Goal: Task Accomplishment & Management: Complete application form

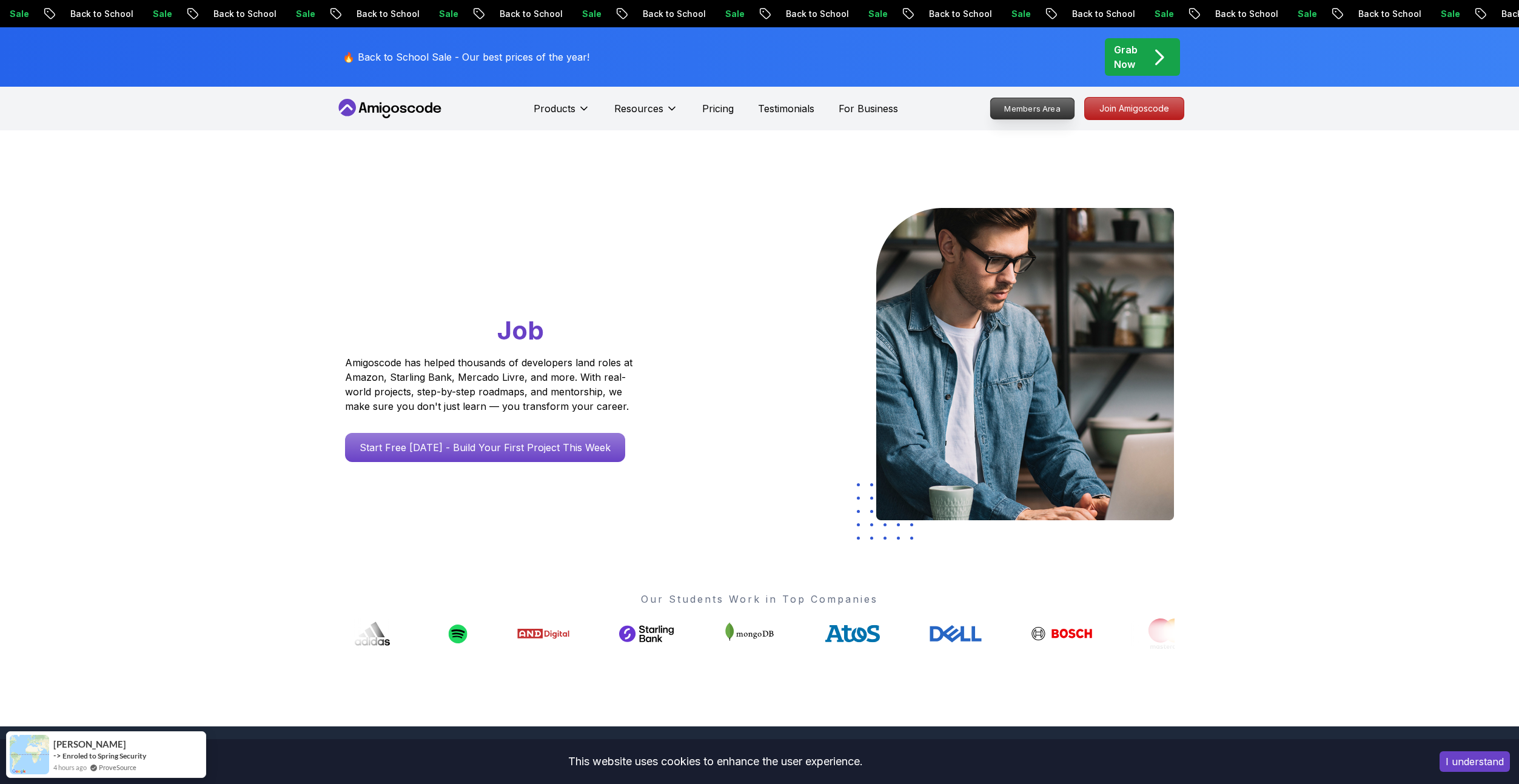
click at [1029, 112] on p "Members Area" at bounding box center [1032, 109] width 84 height 21
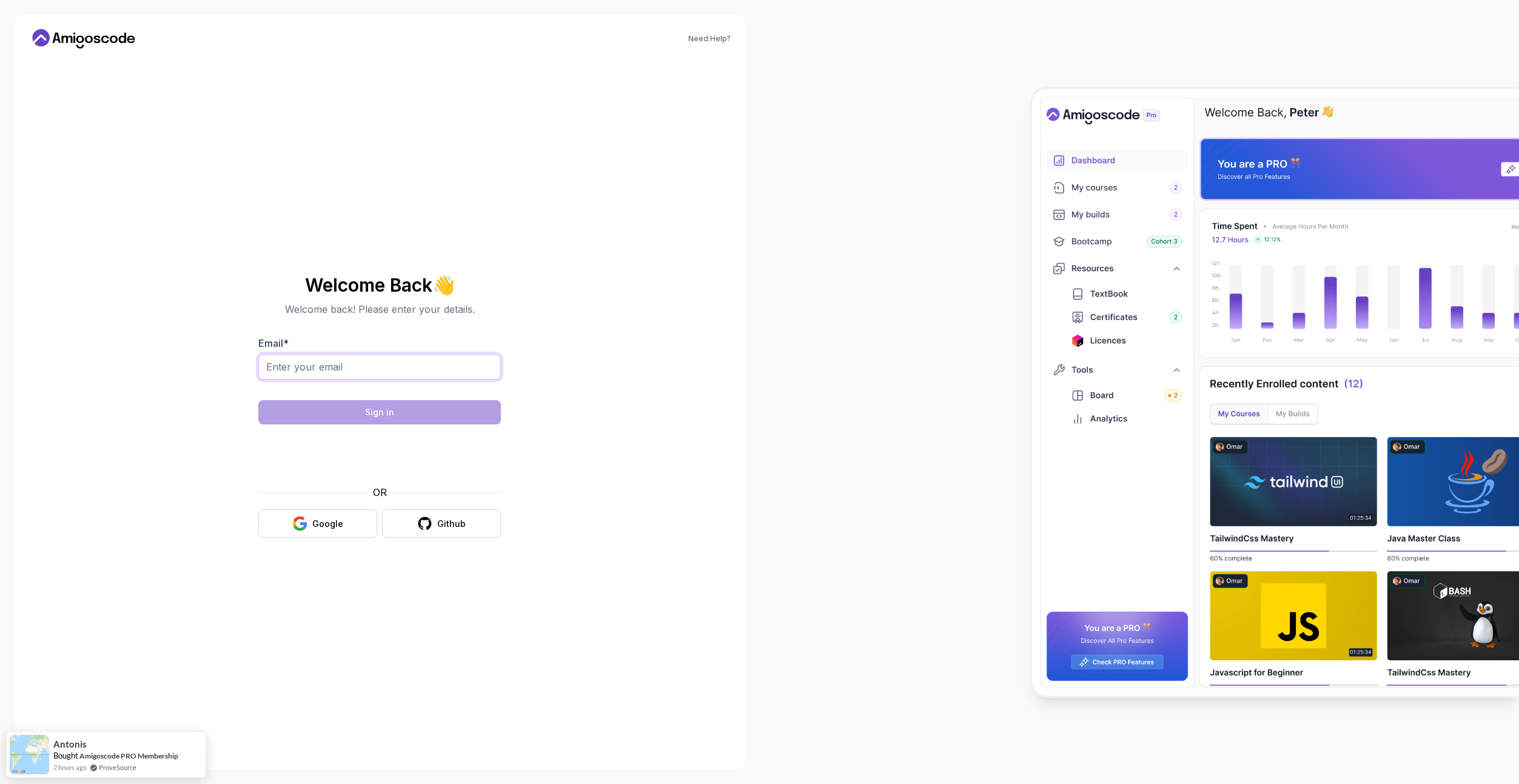
click at [476, 375] on input "Email *" at bounding box center [379, 366] width 243 height 25
type input "yzzok75@gmail.com"
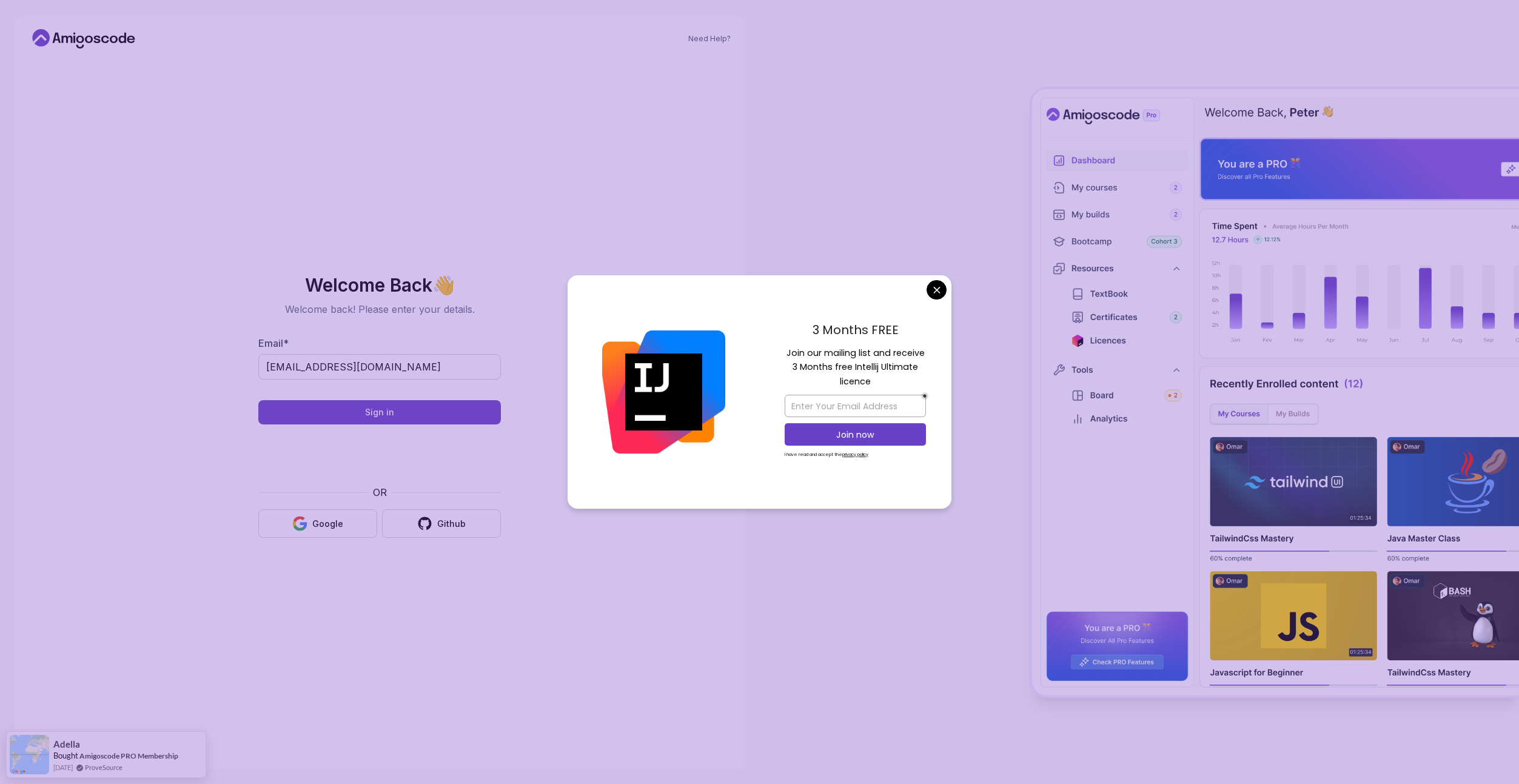
click at [947, 288] on div "3 Months FREE Join our mailing list and receive 3 Months free Intellij Ultimate…" at bounding box center [855, 392] width 192 height 234
click at [941, 291] on body "Need Help? Welcome Back 👋 Welcome back! Please enter your details. Email * yzzo…" at bounding box center [760, 392] width 1519 height 784
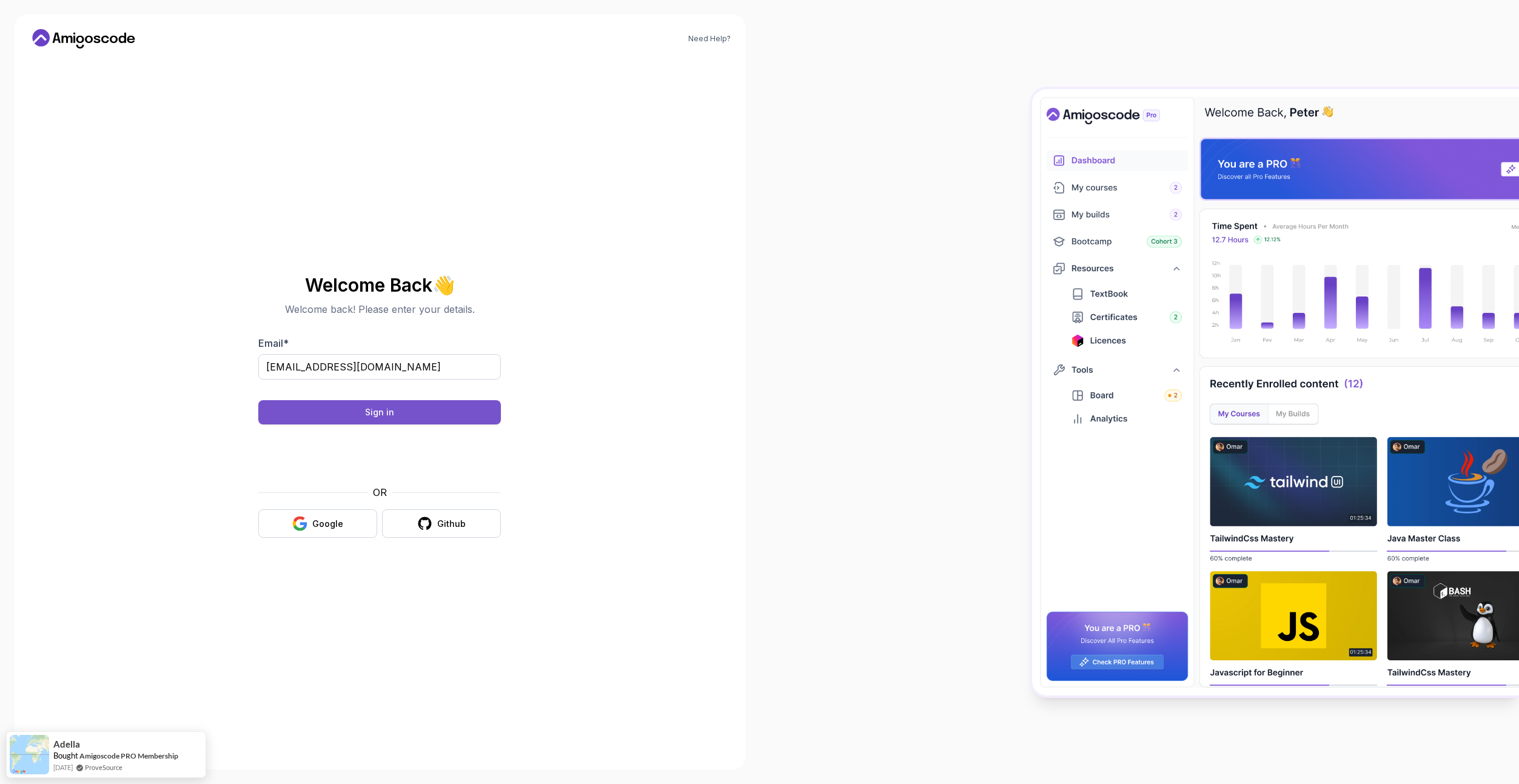
click at [445, 418] on button "Sign in" at bounding box center [379, 412] width 243 height 24
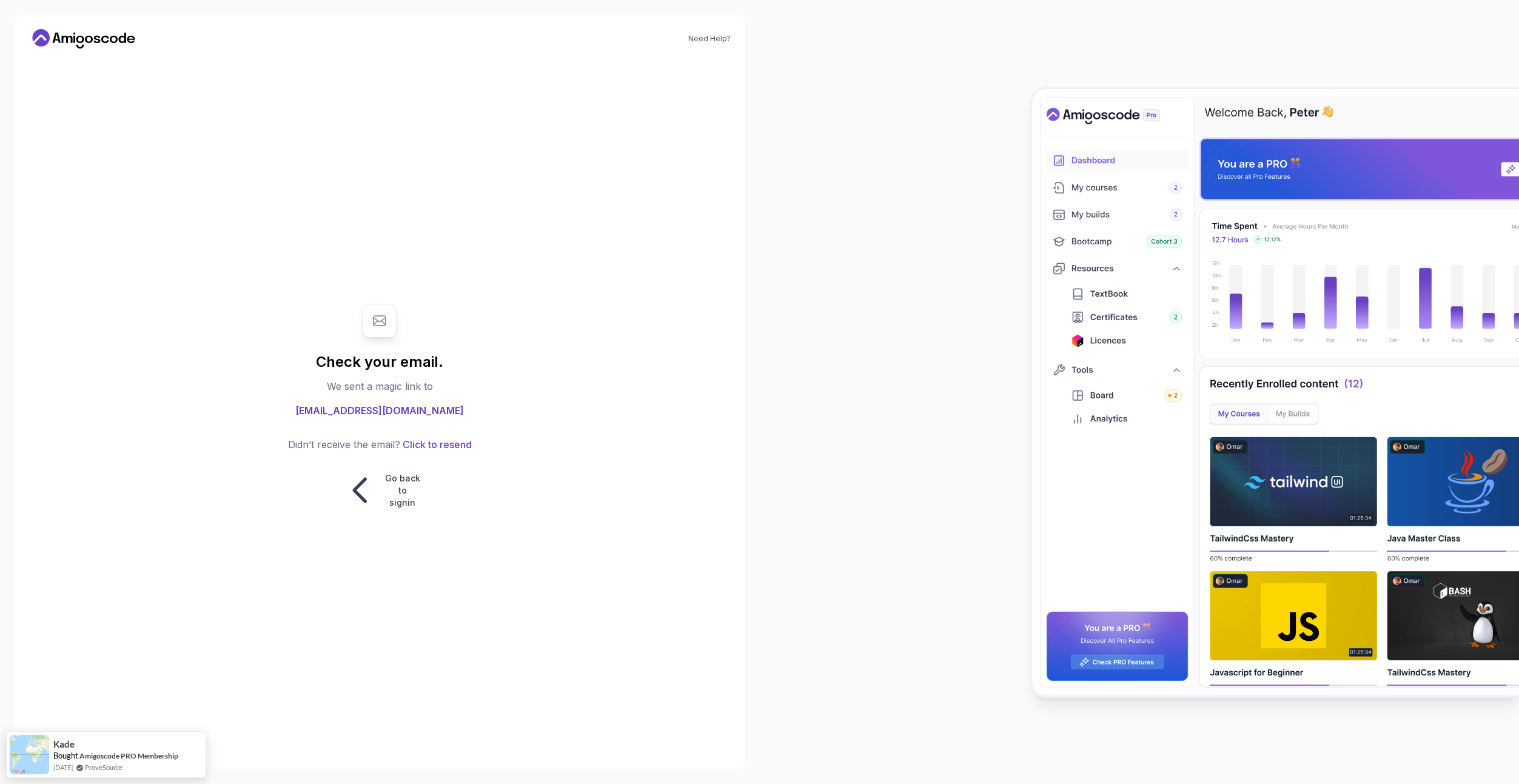
drag, startPoint x: 863, startPoint y: 187, endPoint x: 858, endPoint y: 192, distance: 7.1
click at [394, 499] on p "Go back to signin" at bounding box center [402, 490] width 36 height 36
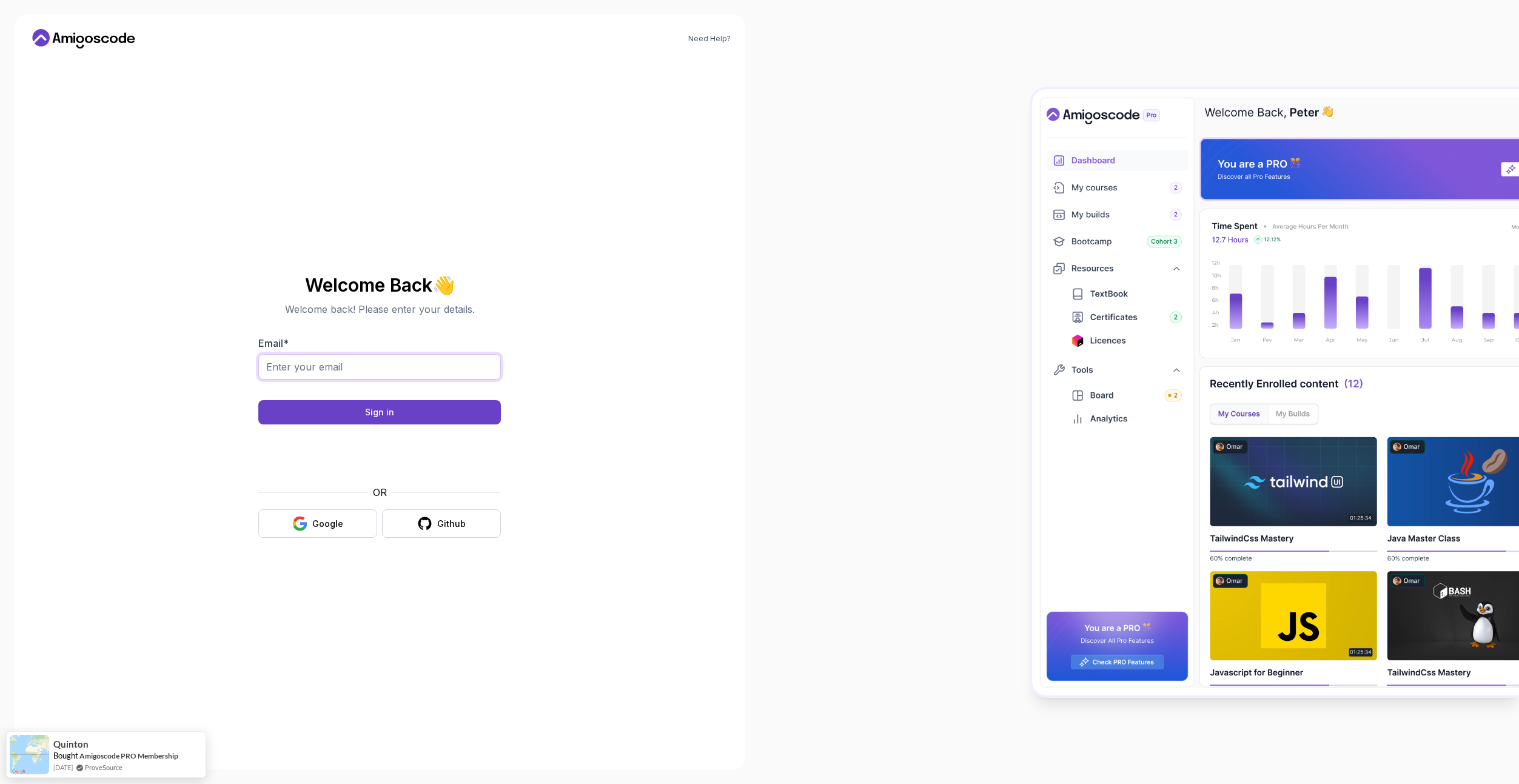
click at [340, 367] on input "Email *" at bounding box center [379, 366] width 243 height 25
type input "yzzok75@gmail.com"
click at [258, 400] on button "Sign in" at bounding box center [379, 412] width 243 height 24
click at [343, 523] on button "Google" at bounding box center [317, 523] width 119 height 28
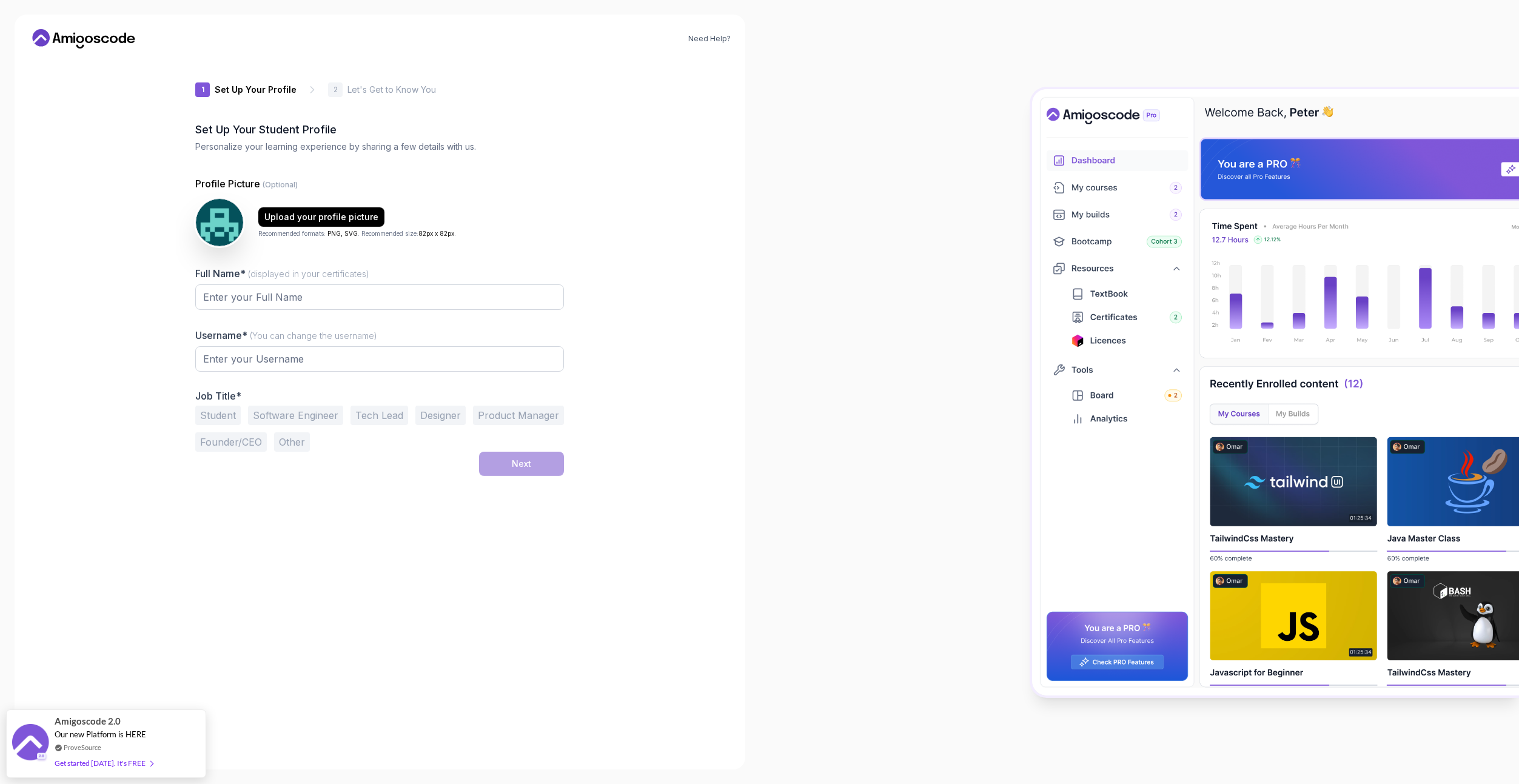
type input "boldjackal05ed7"
drag, startPoint x: 606, startPoint y: 405, endPoint x: 581, endPoint y: 251, distance: 156.0
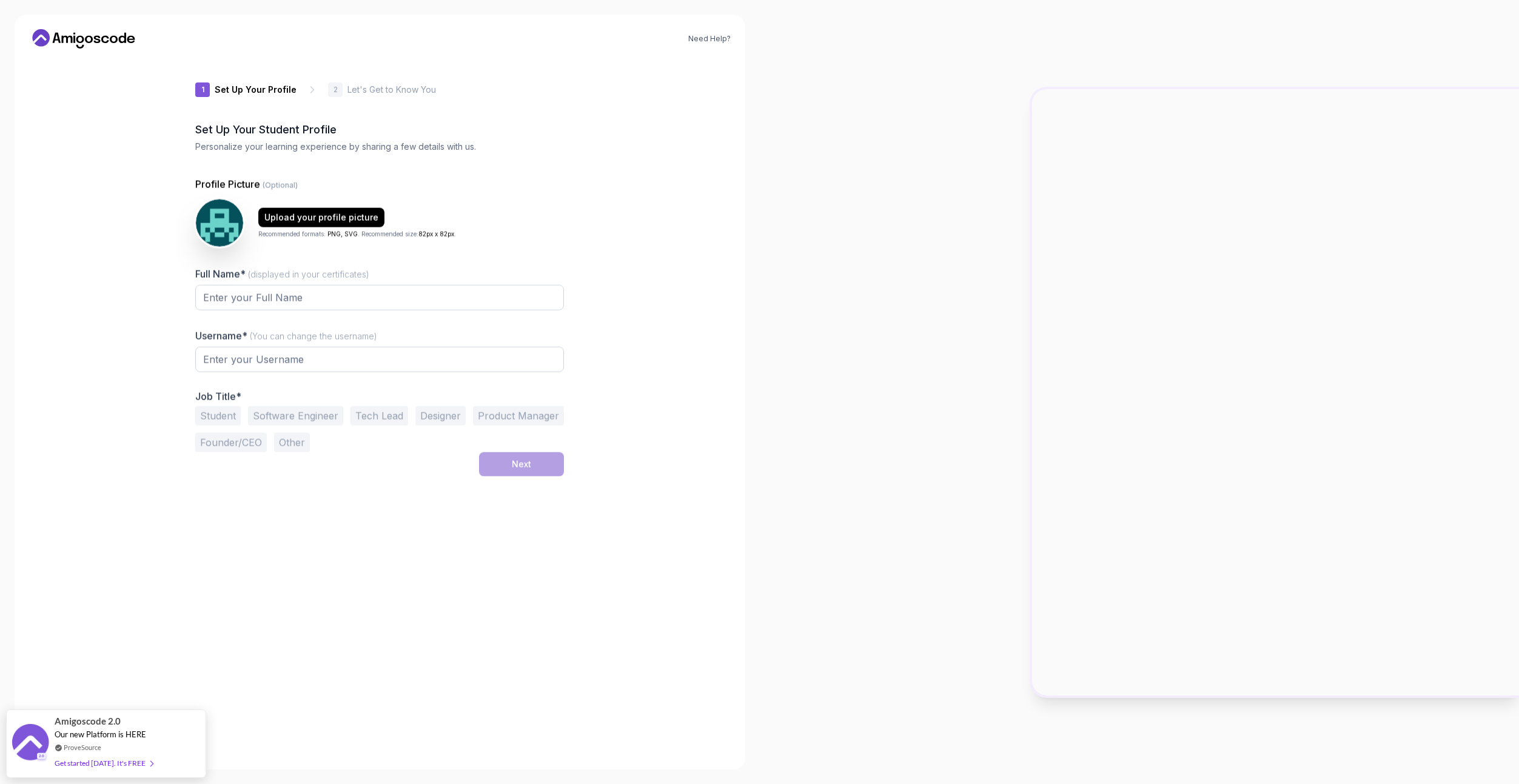
type input "fiercebadger5498a"
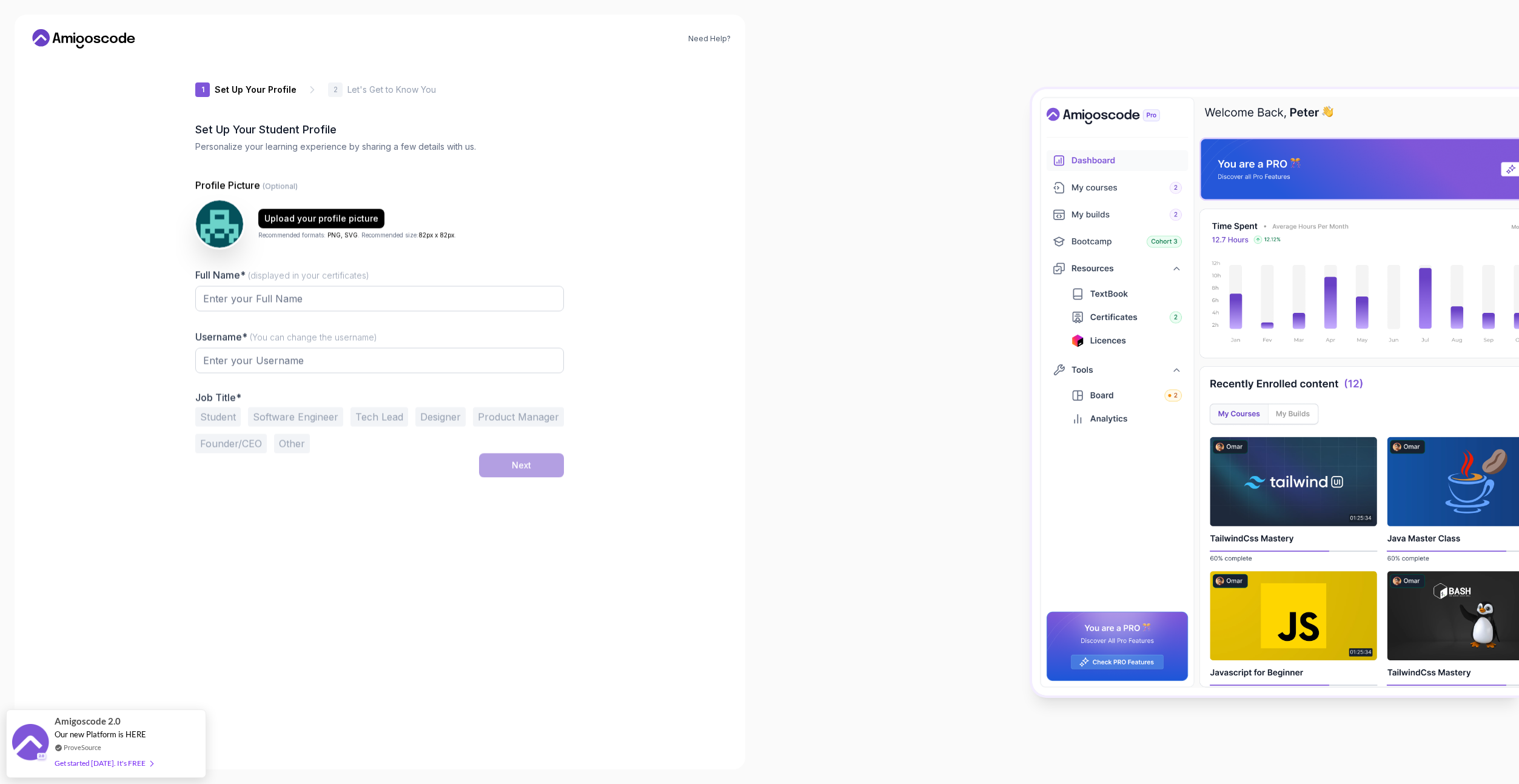
type input "sturdyquokka3e68c"
